Goal: Transaction & Acquisition: Purchase product/service

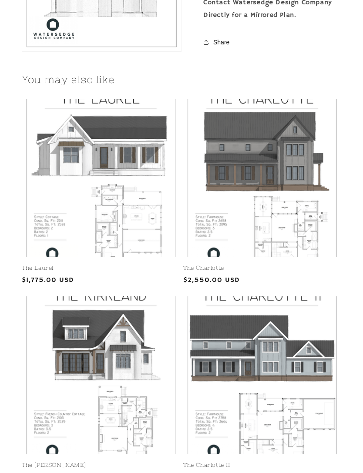
scroll to position [1411, 0]
click at [139, 264] on link "The Laurel" at bounding box center [101, 267] width 158 height 7
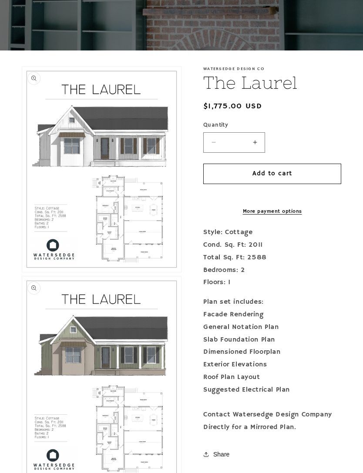
scroll to position [132, 0]
click at [22, 272] on button "Open media 1 in modal" at bounding box center [22, 272] width 0 height 0
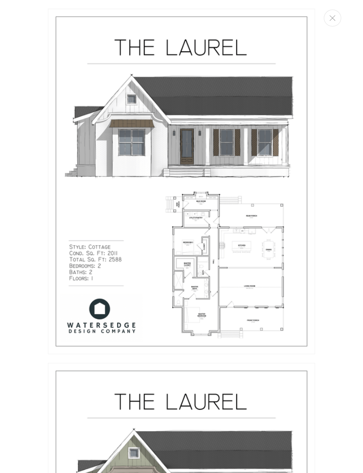
scroll to position [0, 0]
click at [338, 17] on button "Close" at bounding box center [332, 18] width 17 height 17
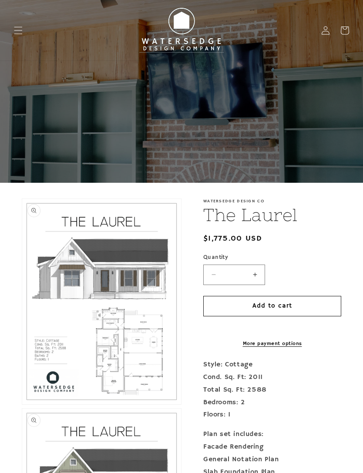
click at [16, 29] on icon "Menu" at bounding box center [18, 30] width 9 height 9
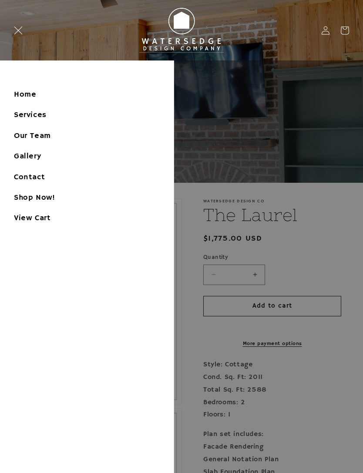
click at [33, 98] on link "Home" at bounding box center [87, 95] width 174 height 20
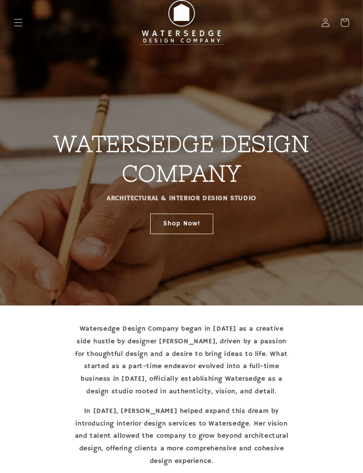
scroll to position [9, 0]
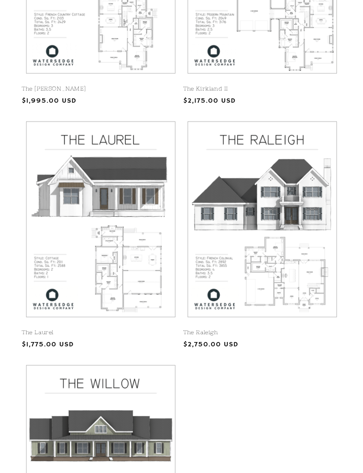
scroll to position [841, 0]
click at [144, 329] on link "The Laurel" at bounding box center [101, 332] width 158 height 7
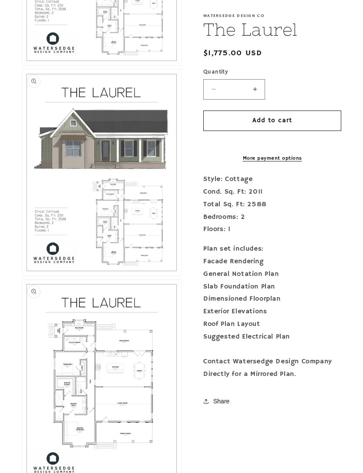
scroll to position [347, 0]
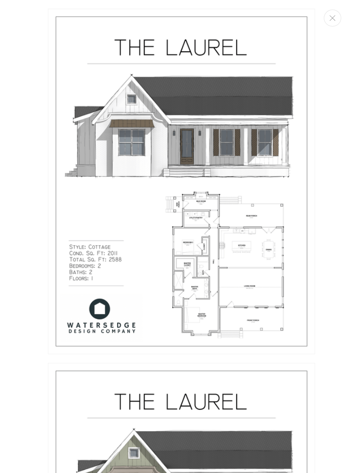
scroll to position [0, 0]
